Goal: Navigation & Orientation: Understand site structure

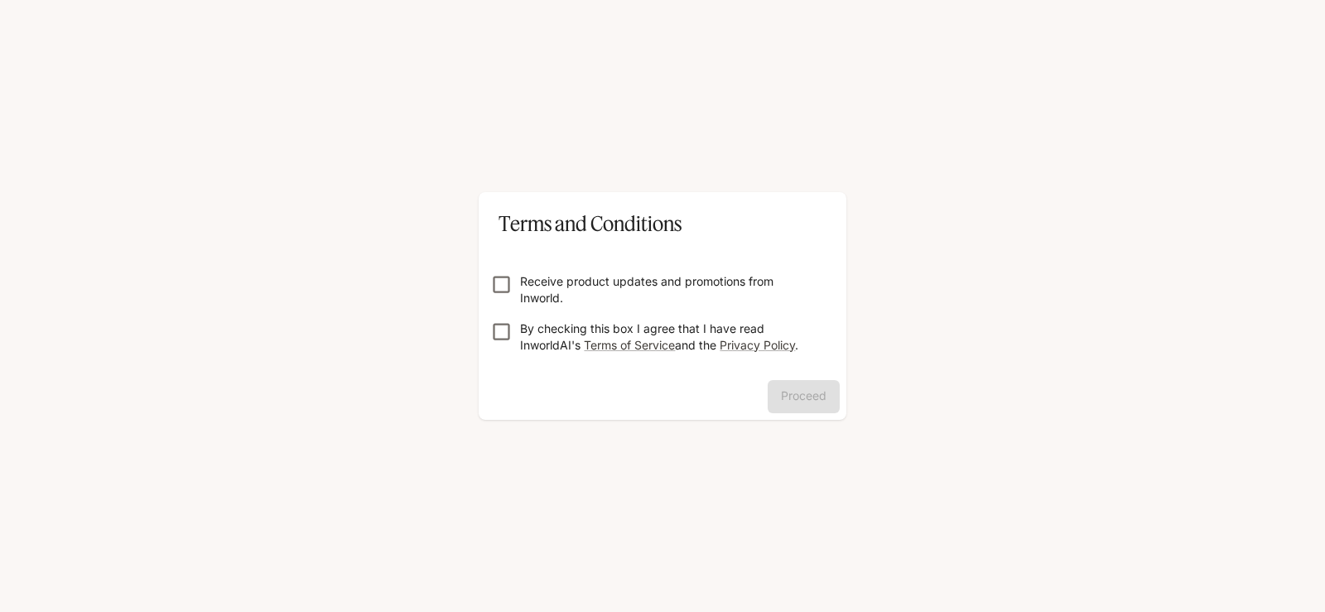
click at [543, 287] on p "Receive product updates and promotions from Inworld." at bounding box center [669, 289] width 298 height 33
click at [541, 332] on p "By checking this box I agree that I have read InworldAI's Terms of Service and …" at bounding box center [669, 337] width 298 height 33
click at [810, 397] on button "Proceed" at bounding box center [804, 396] width 72 height 33
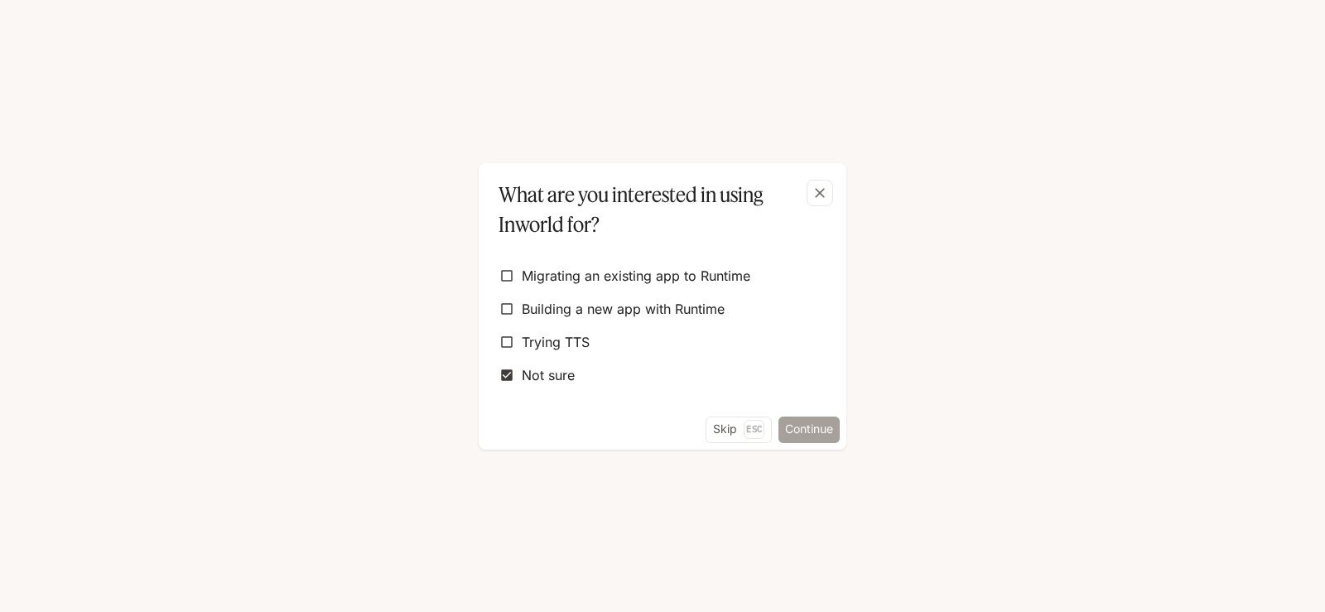
click at [804, 427] on button "Continue" at bounding box center [809, 430] width 61 height 27
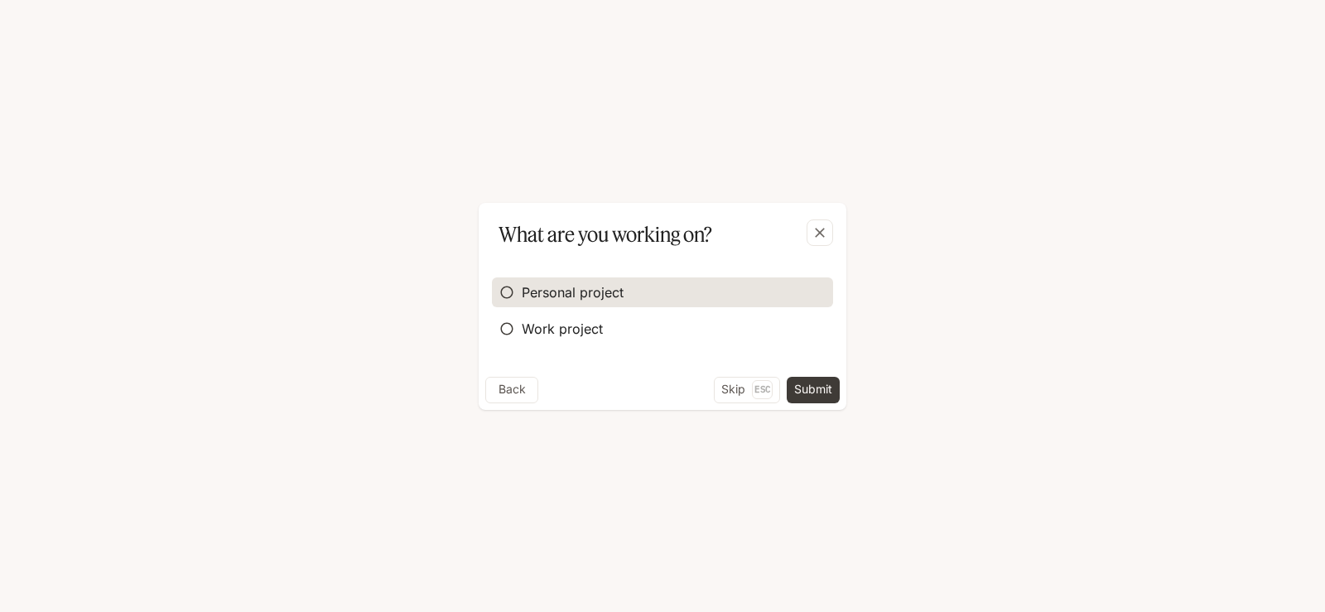
click at [563, 295] on span "Personal project" at bounding box center [573, 292] width 102 height 20
click at [826, 396] on button "Submit" at bounding box center [813, 390] width 53 height 27
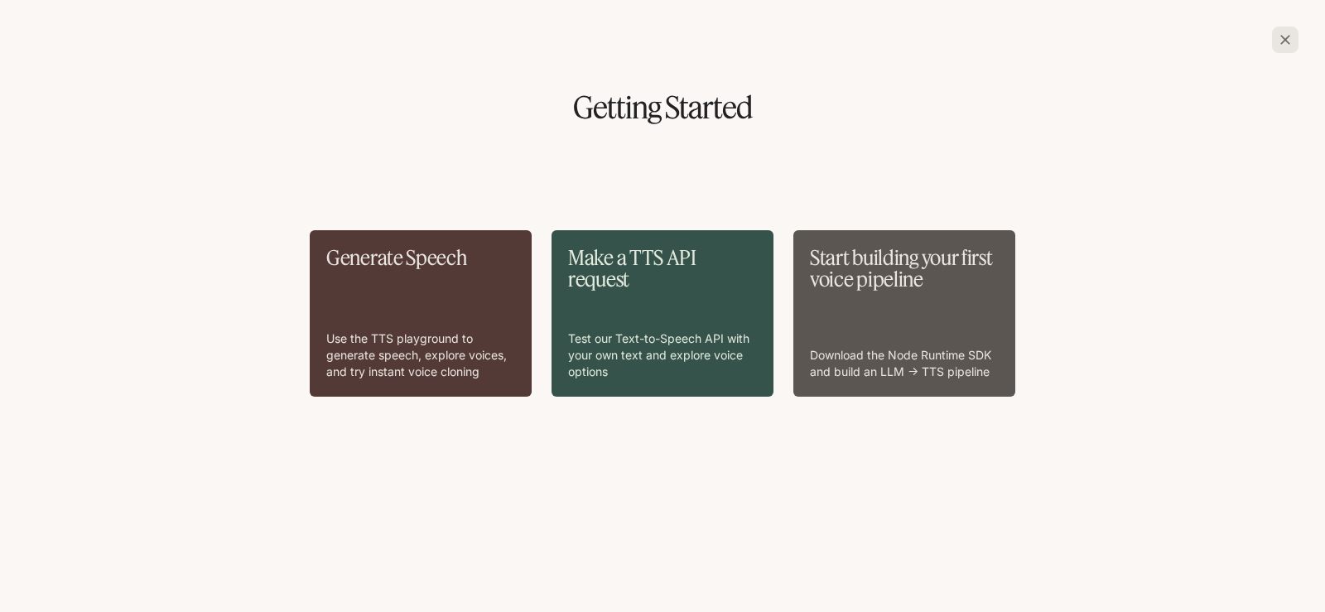
click at [1278, 38] on icon "button" at bounding box center [1285, 39] width 17 height 17
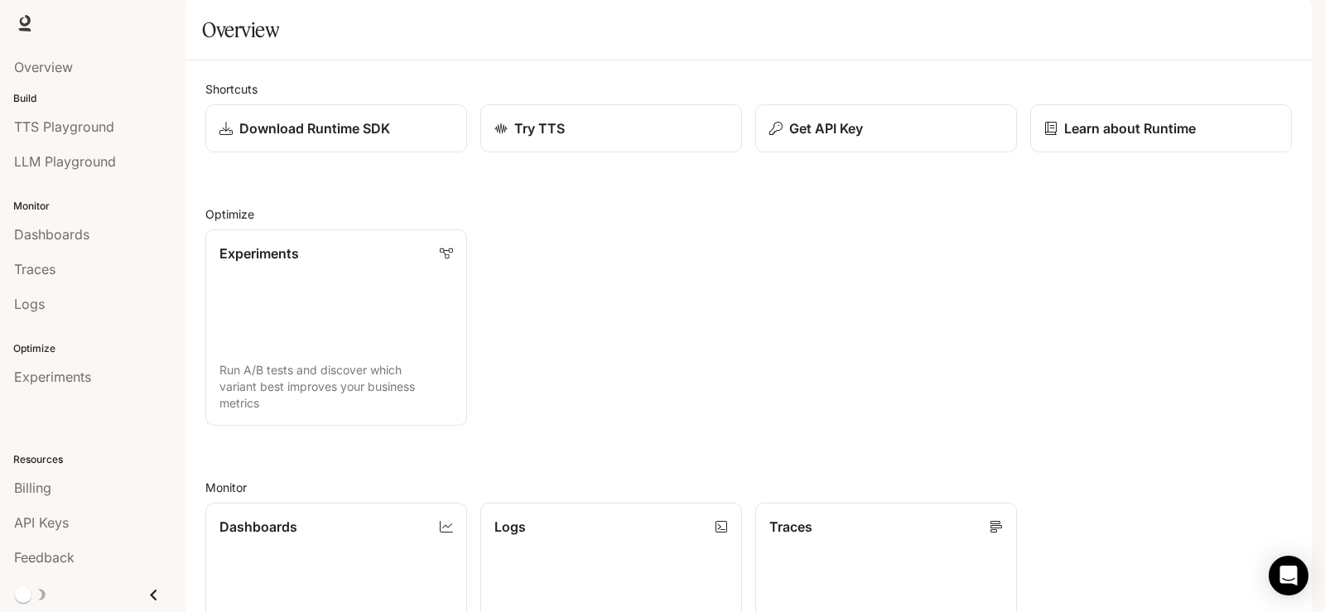
scroll to position [434, 0]
click at [1085, 21] on span "TTS" at bounding box center [1075, 23] width 22 height 21
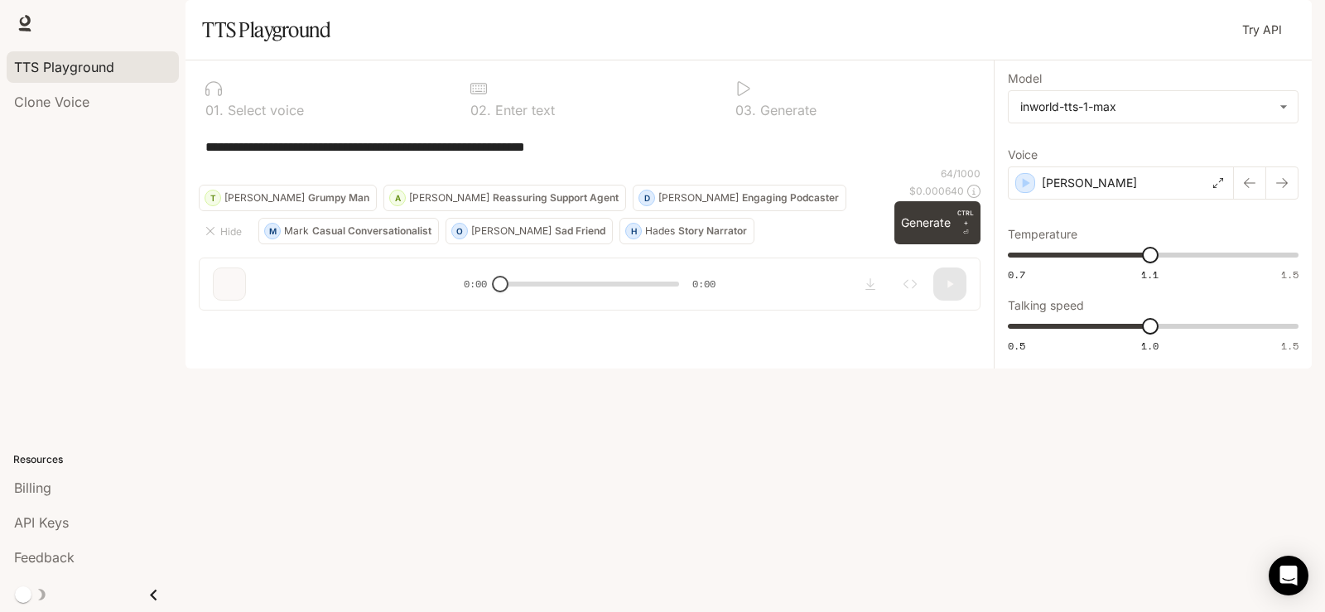
click at [1145, 19] on span "Runtime" at bounding box center [1133, 23] width 44 height 21
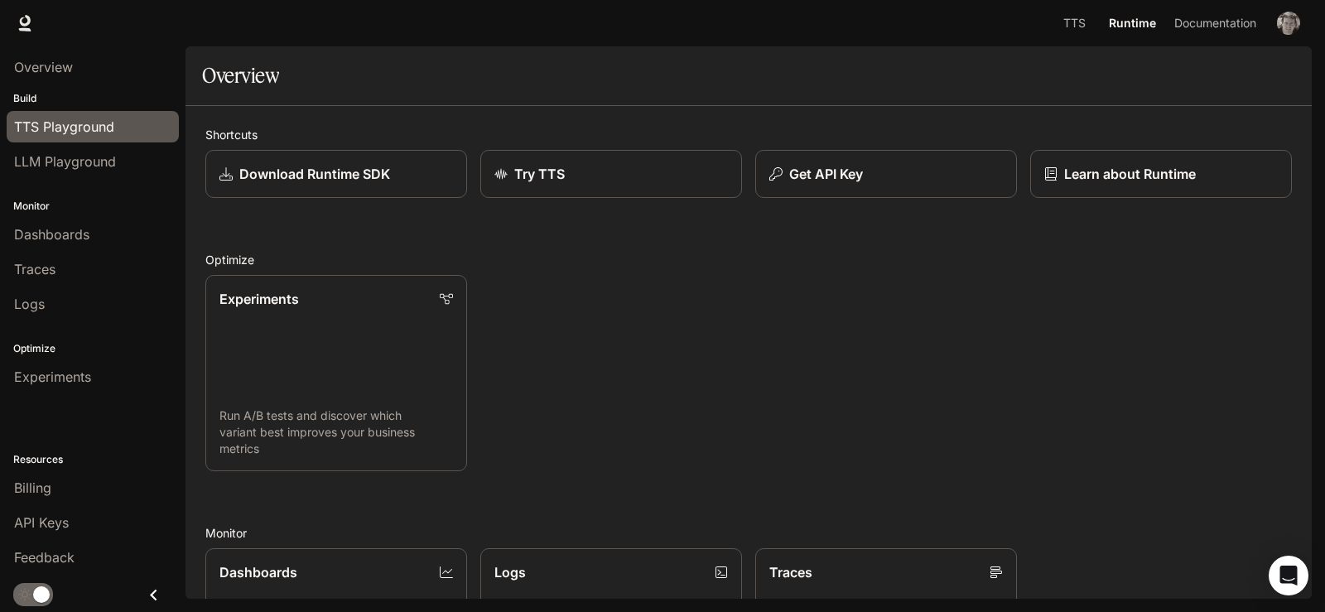
click at [59, 128] on span "TTS Playground" at bounding box center [64, 127] width 100 height 20
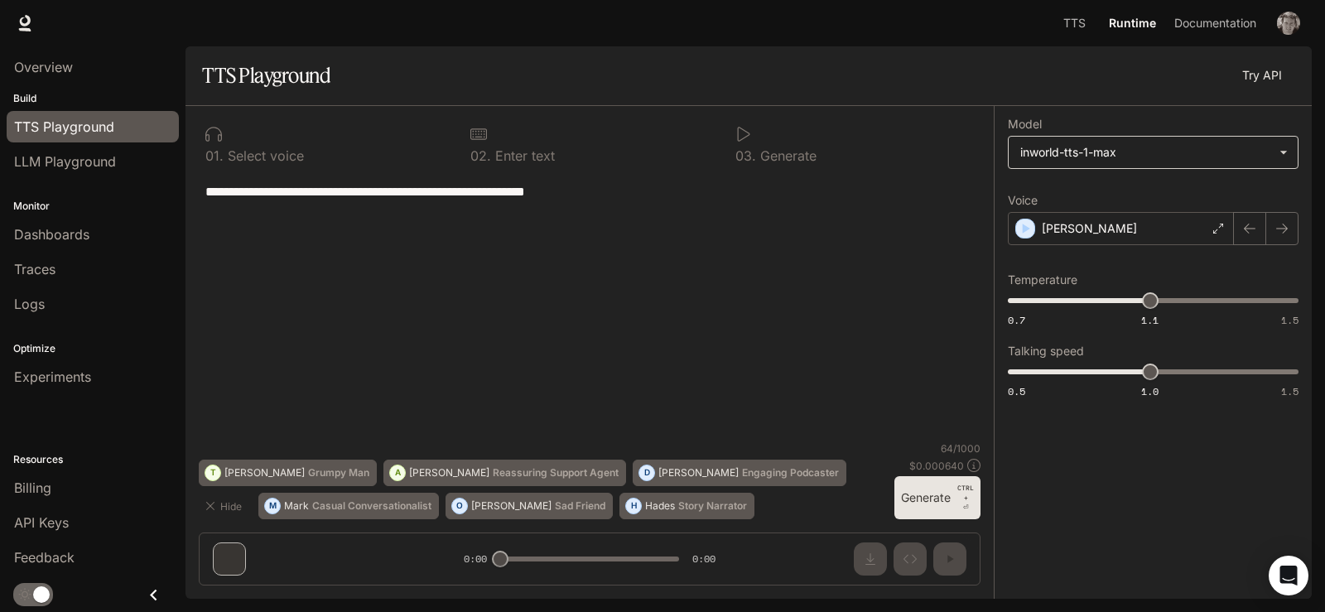
click at [1173, 147] on body "**********" at bounding box center [662, 306] width 1325 height 612
click at [1173, 147] on div at bounding box center [662, 306] width 1325 height 612
click at [99, 144] on li "LLM Playground" at bounding box center [93, 161] width 186 height 35
click at [97, 157] on span "LLM Playground" at bounding box center [65, 162] width 102 height 20
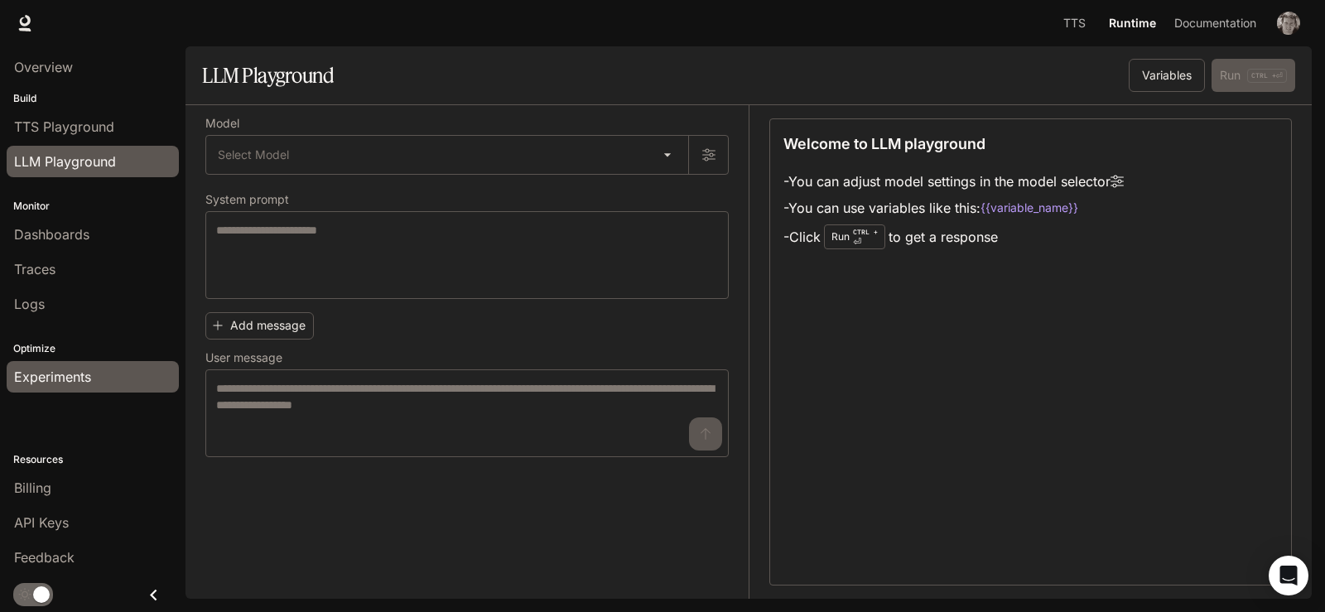
click at [58, 370] on span "Experiments" at bounding box center [52, 377] width 77 height 20
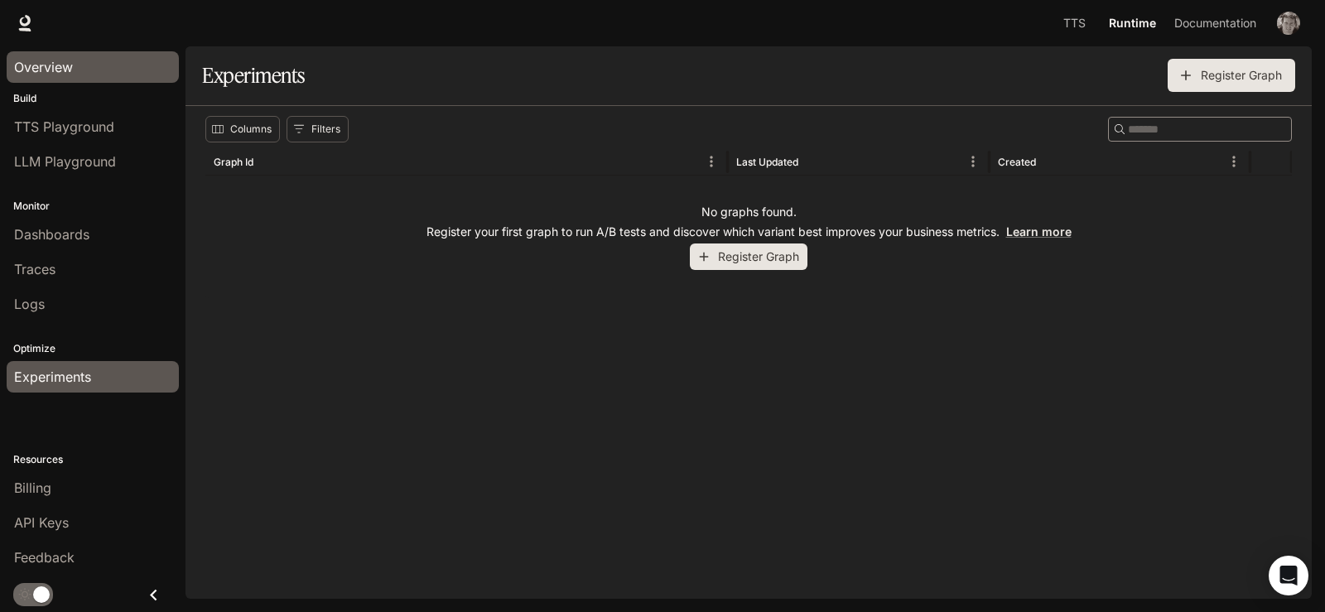
click at [52, 62] on span "Overview" at bounding box center [43, 67] width 59 height 20
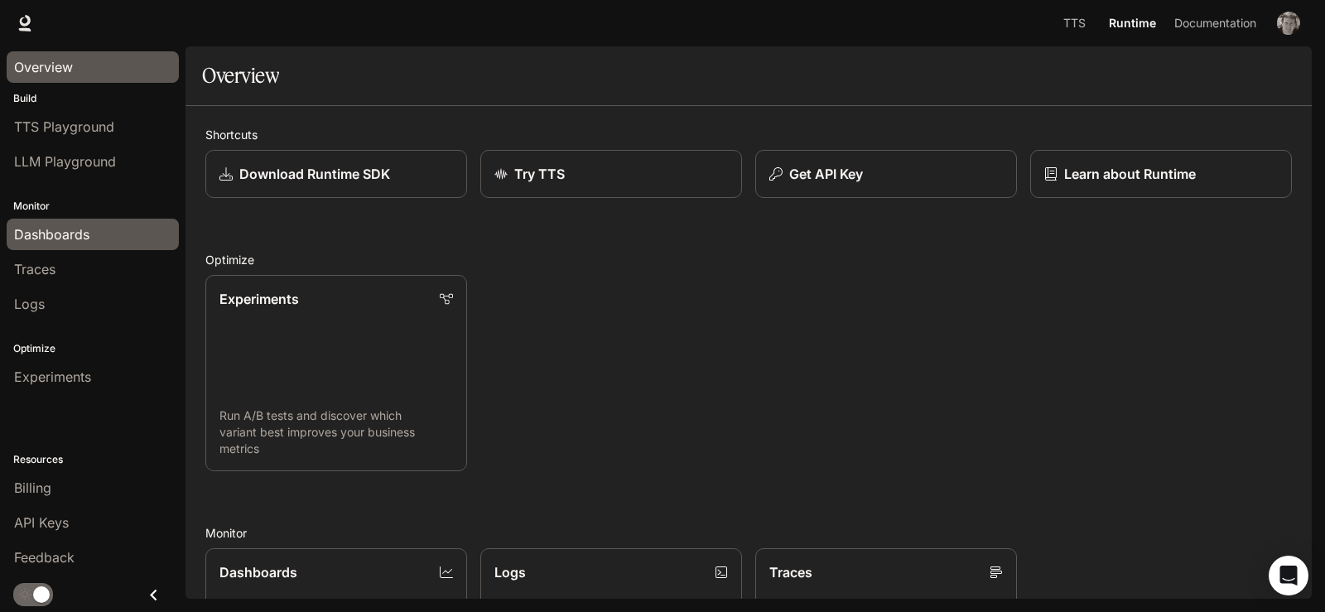
click at [92, 233] on div "Dashboards" at bounding box center [92, 234] width 157 height 20
